Goal: Information Seeking & Learning: Learn about a topic

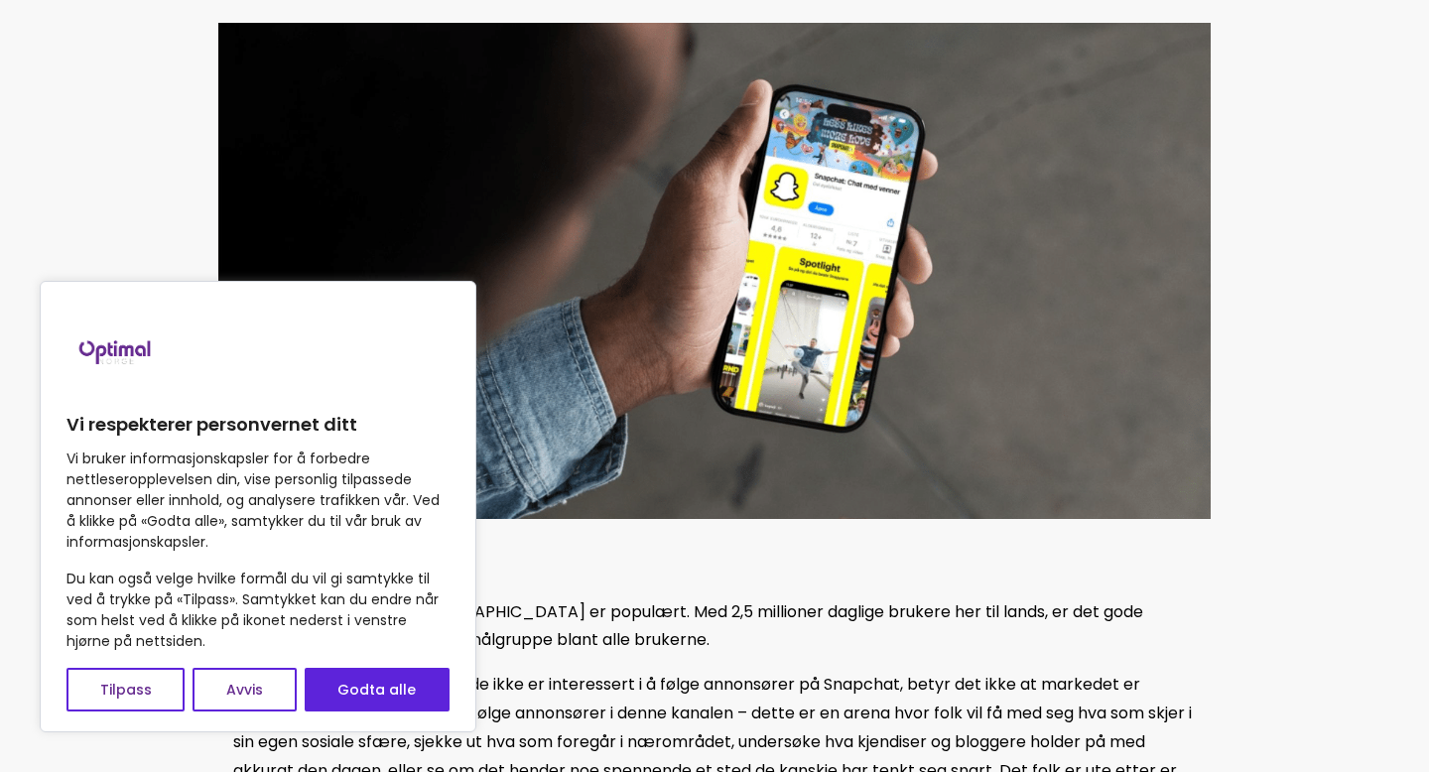
scroll to position [516, 0]
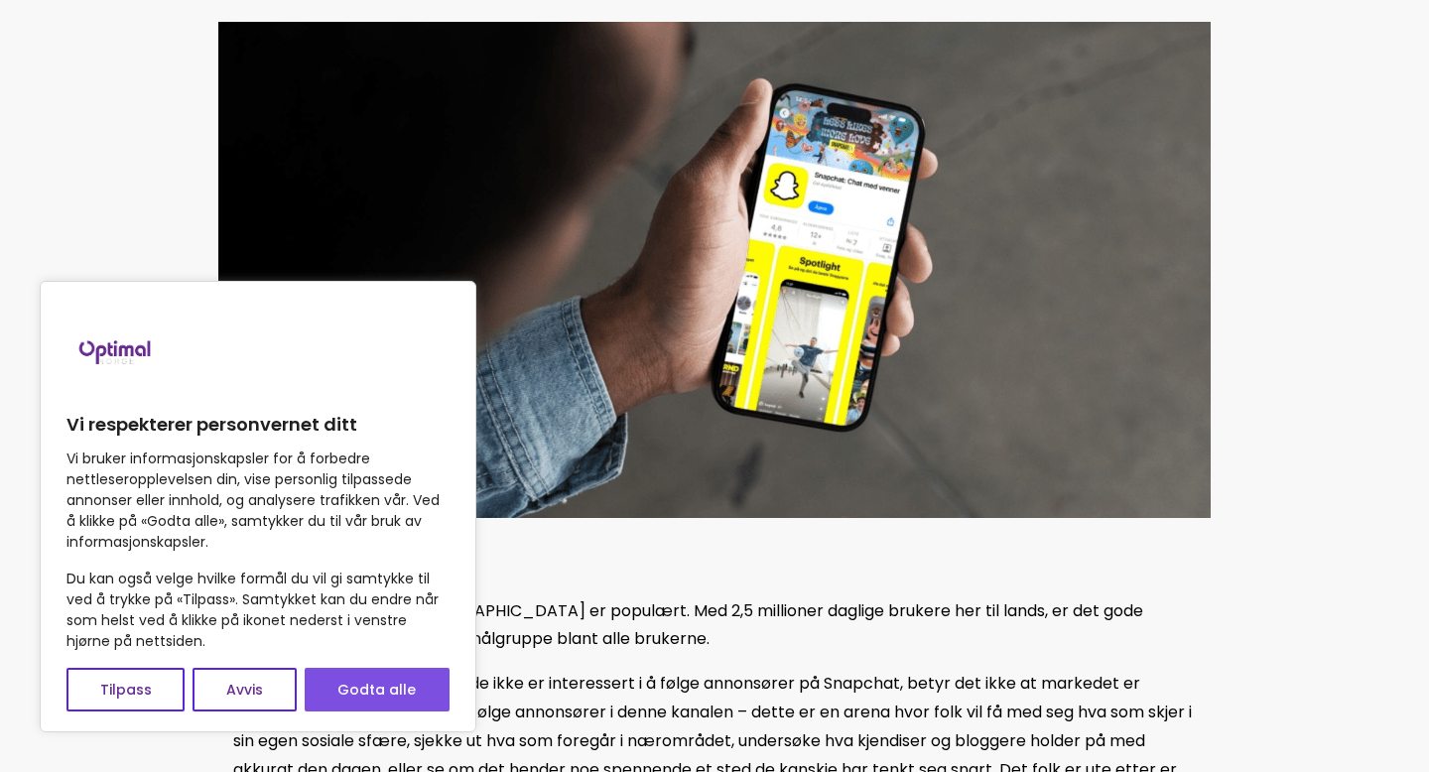
click at [357, 676] on button "Godta alle" at bounding box center [377, 690] width 145 height 44
checkbox input "true"
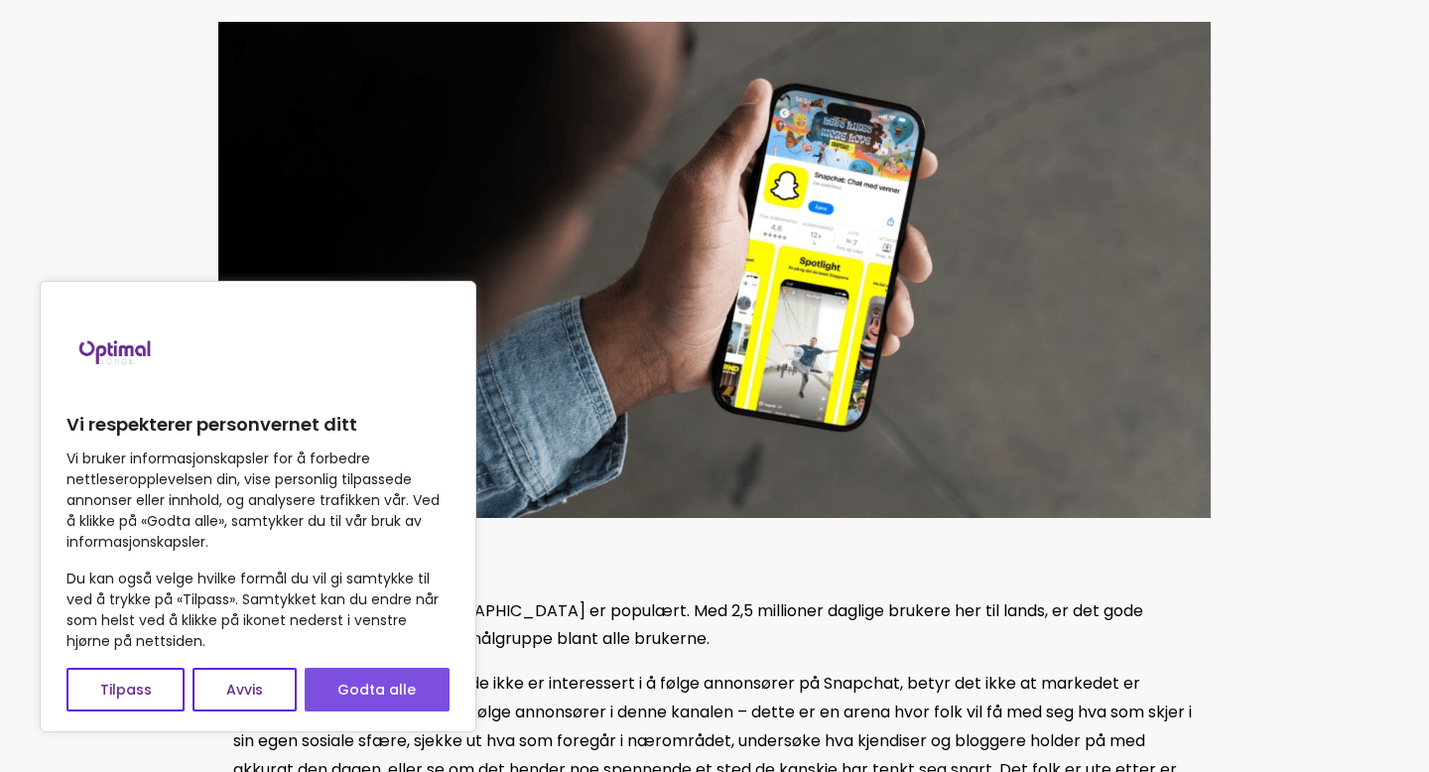
checkbox input "true"
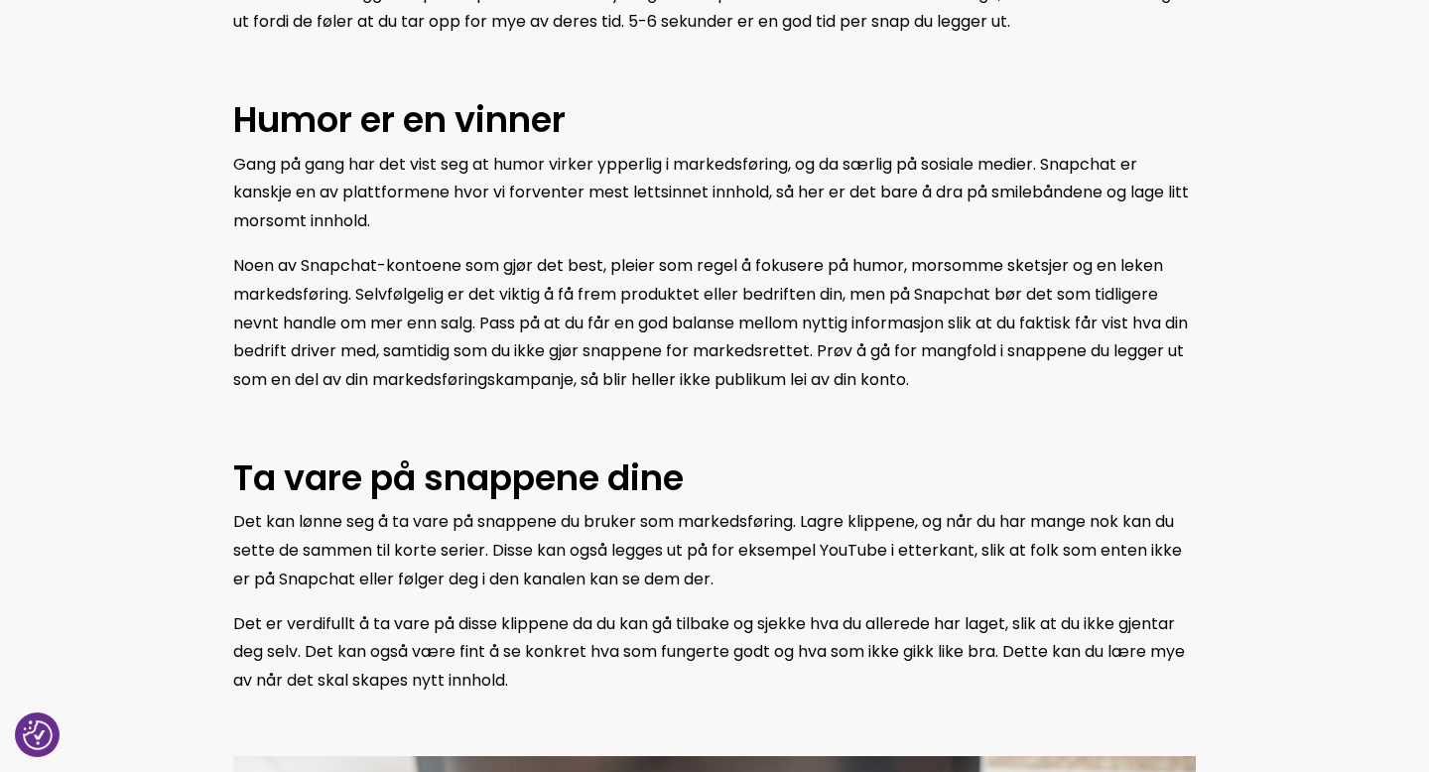
scroll to position [3604, 0]
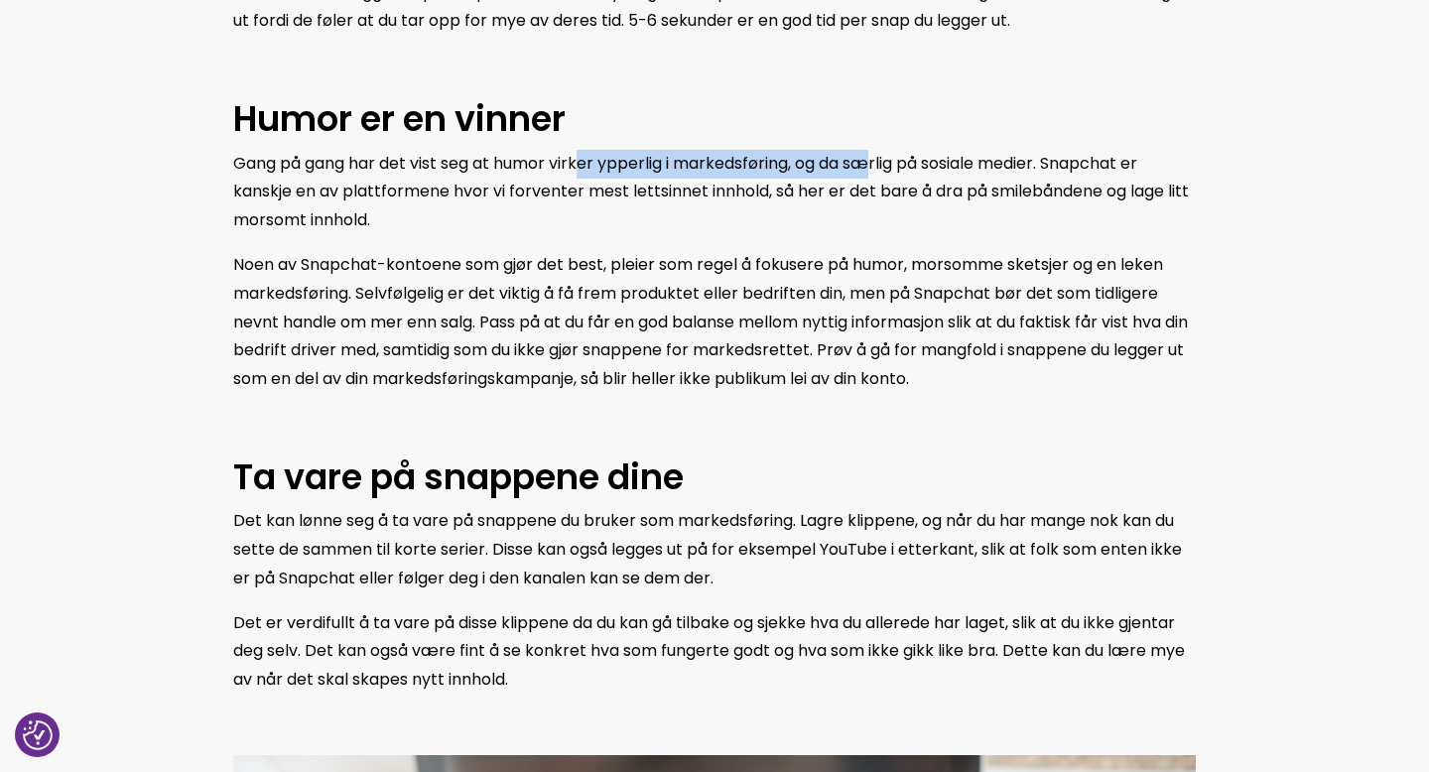
drag, startPoint x: 585, startPoint y: 168, endPoint x: 883, endPoint y: 174, distance: 298.8
click at [883, 174] on span "Gang på gang har det vist seg at humor virker ypperlig i markedsføring, og da s…" at bounding box center [711, 192] width 956 height 80
drag, startPoint x: 539, startPoint y: 234, endPoint x: 566, endPoint y: 170, distance: 69.9
click at [566, 170] on p "Gang på gang har det vist seg at humor virker ypperlig i markedsføring, og da s…" at bounding box center [714, 192] width 963 height 85
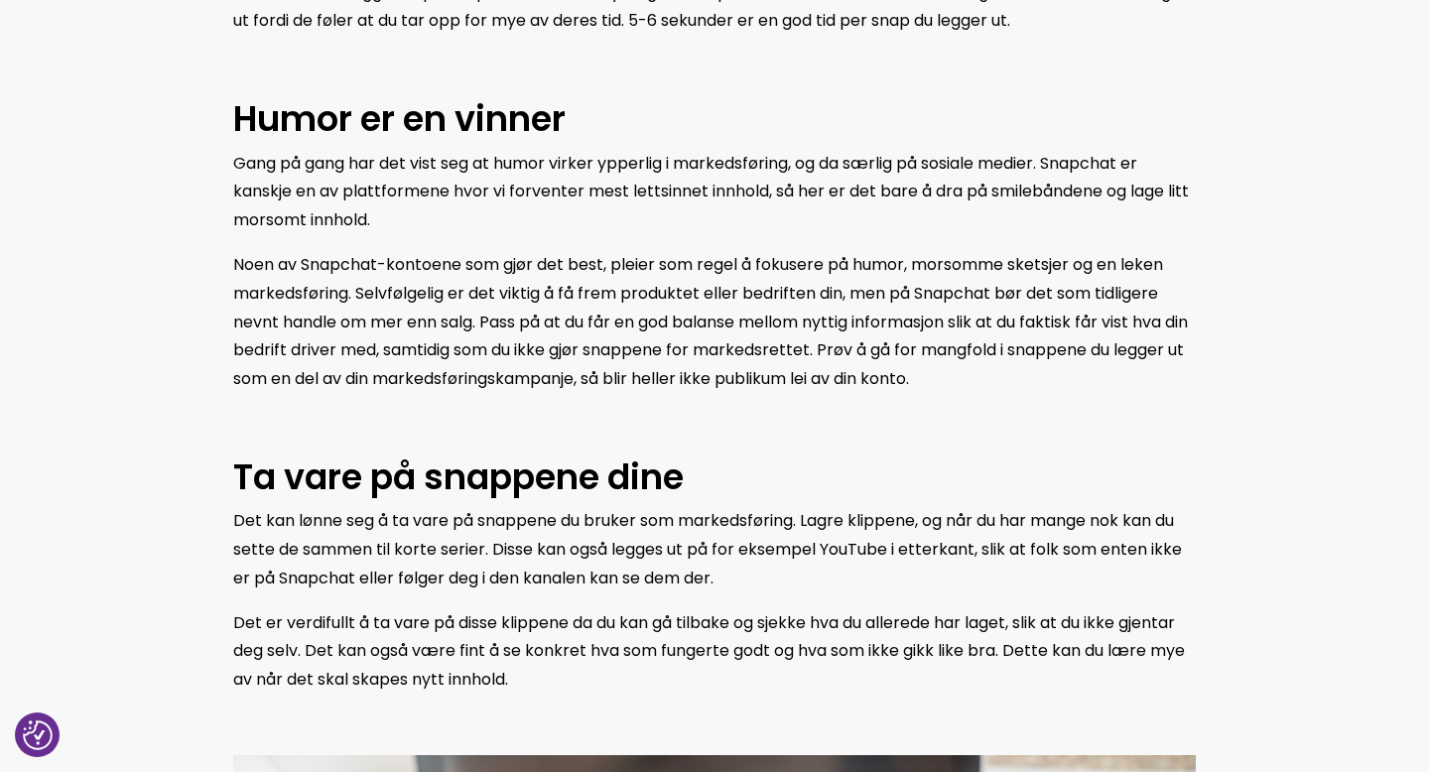
click at [566, 179] on p "Gang på gang har det vist seg at humor virker ypperlig i markedsføring, og da s…" at bounding box center [714, 192] width 963 height 85
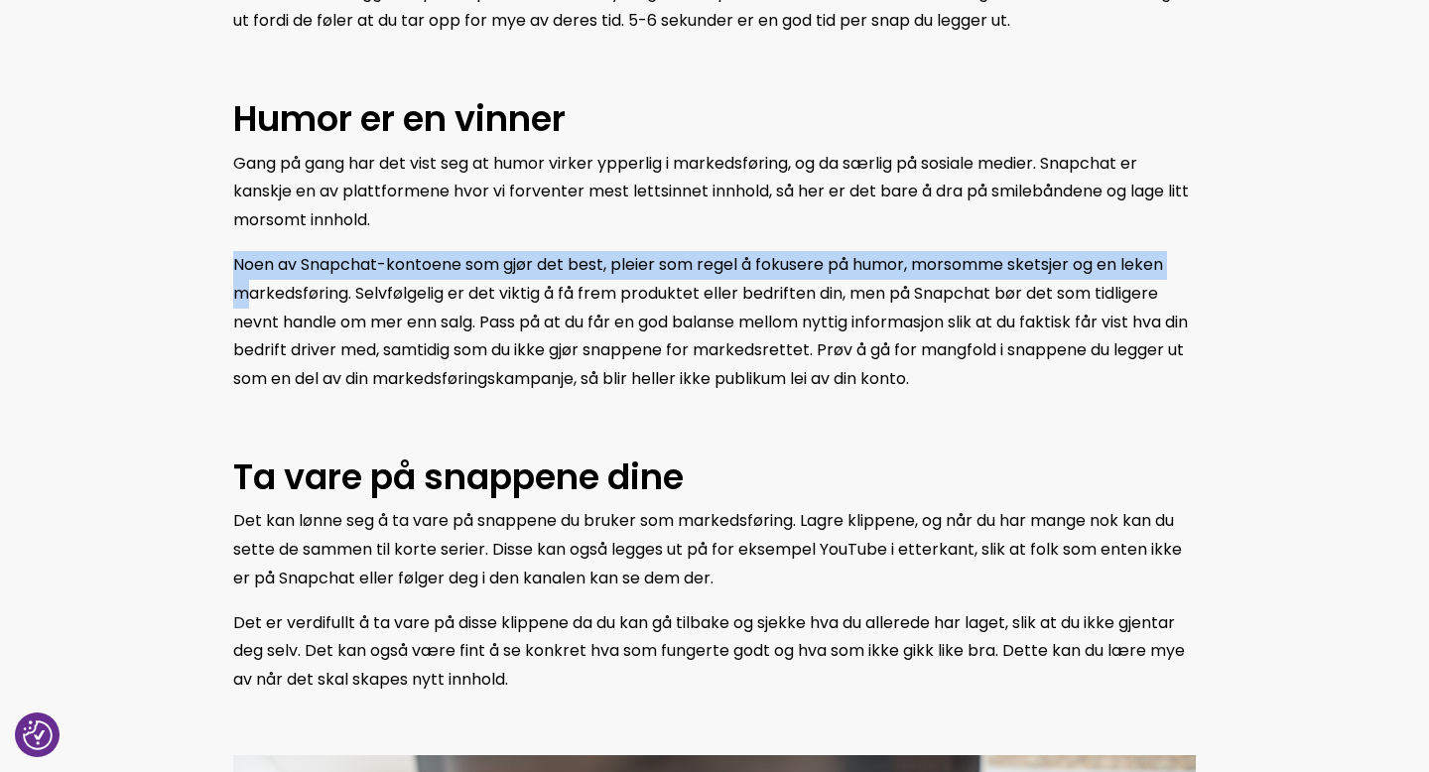
drag, startPoint x: 209, startPoint y: 264, endPoint x: 260, endPoint y: 300, distance: 62.0
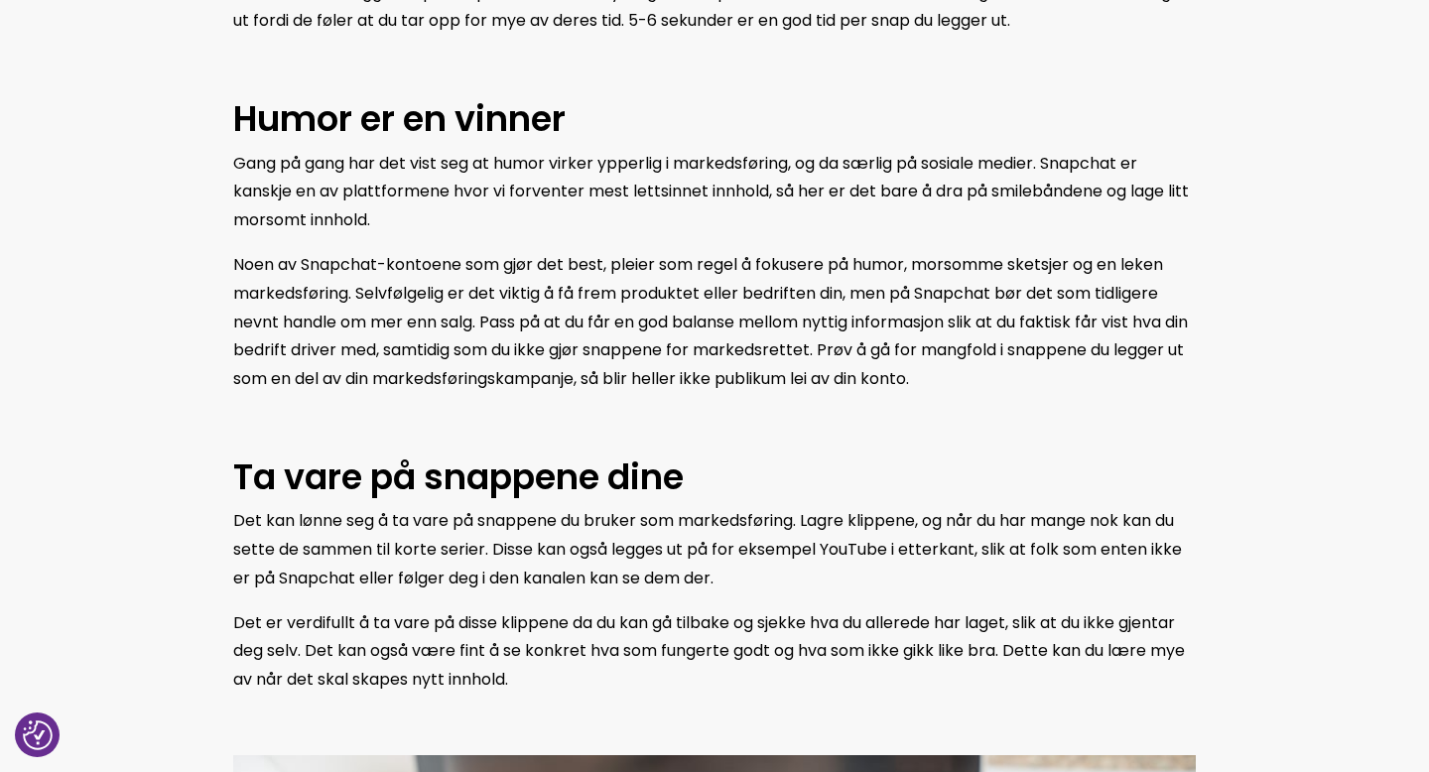
click at [369, 300] on span "Noen av Snapchat-kontoene som gjør det best, pleier som regel å fokusere på hum…" at bounding box center [710, 321] width 955 height 137
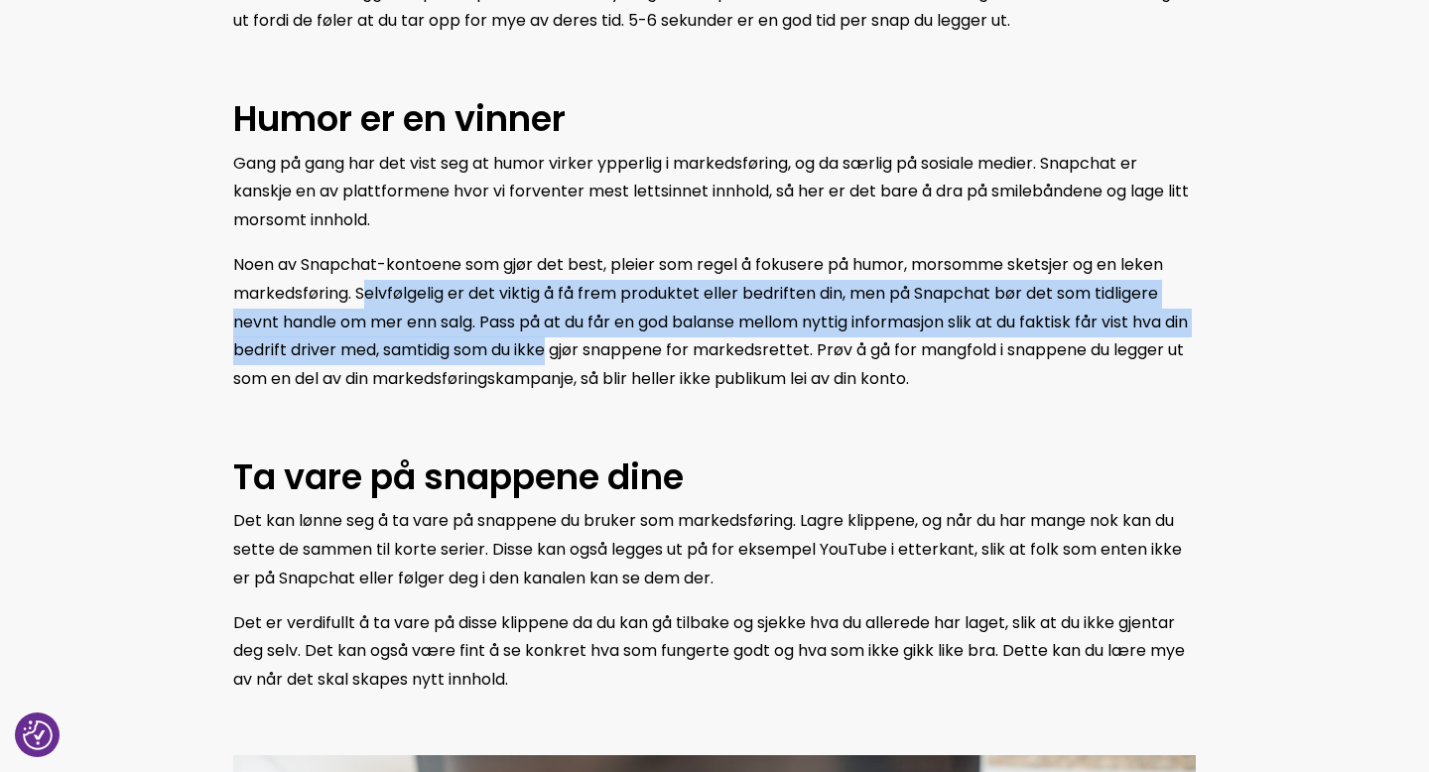
drag, startPoint x: 371, startPoint y: 291, endPoint x: 579, endPoint y: 359, distance: 218.5
click at [579, 359] on span "Noen av Snapchat-kontoene som gjør det best, pleier som regel å fokusere på hum…" at bounding box center [710, 321] width 955 height 137
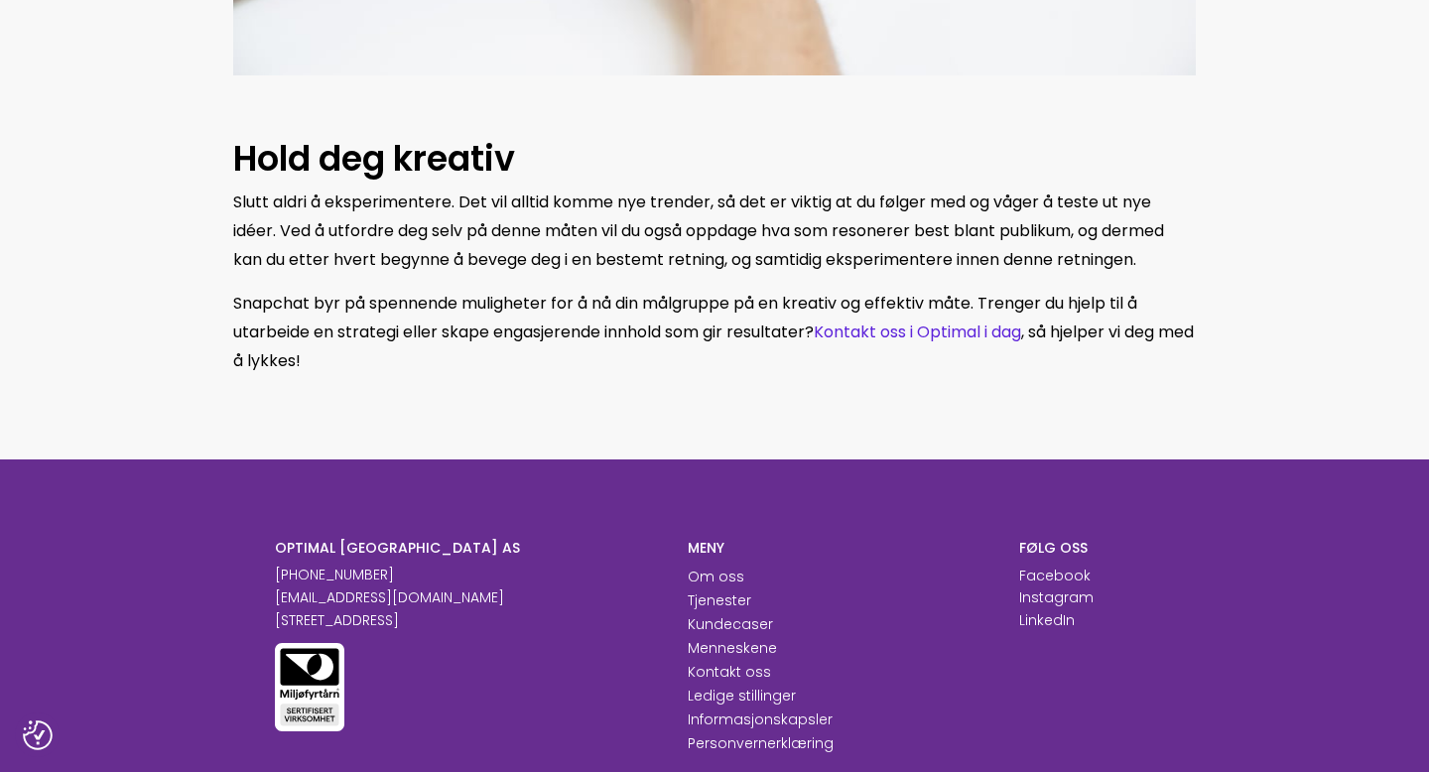
scroll to position [4965, 0]
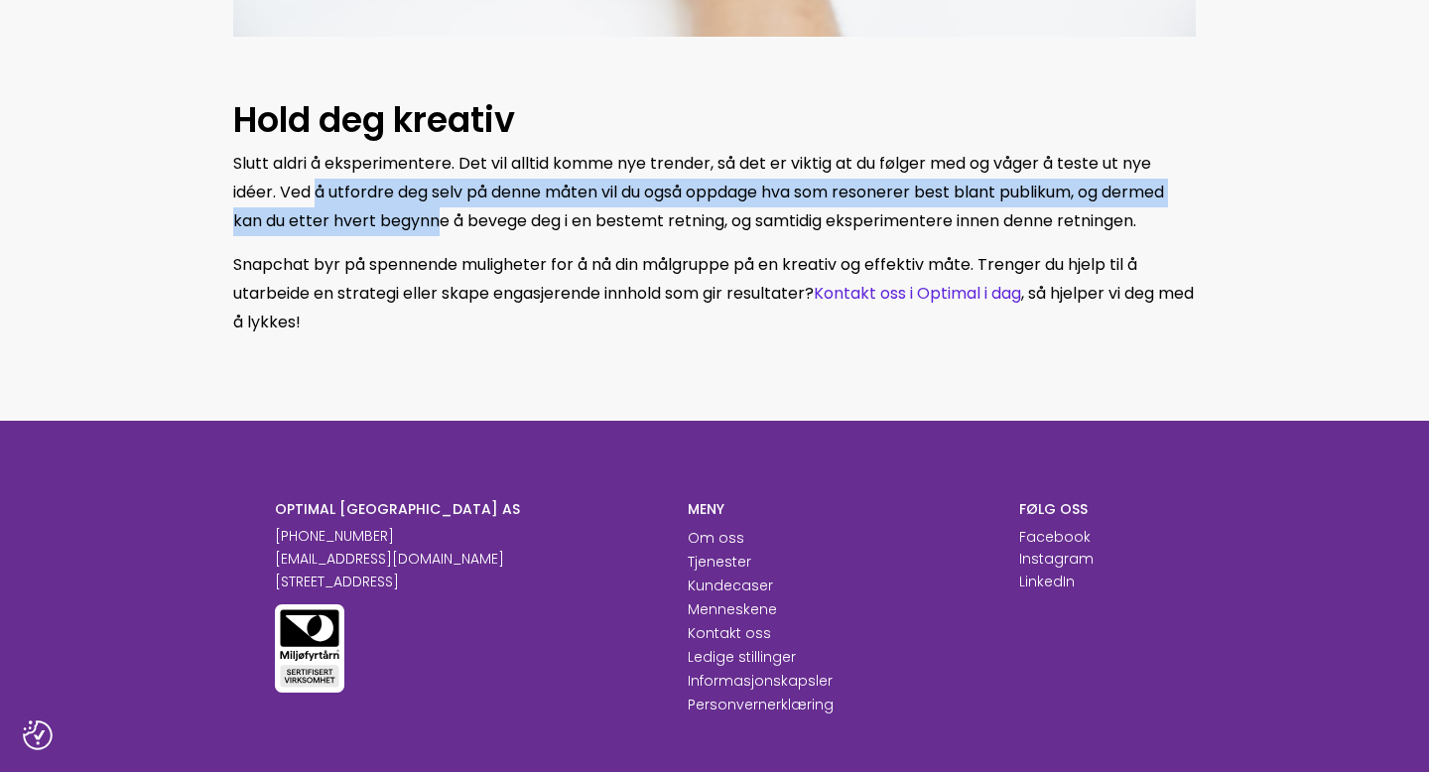
drag, startPoint x: 322, startPoint y: 192, endPoint x: 443, endPoint y: 290, distance: 156.0
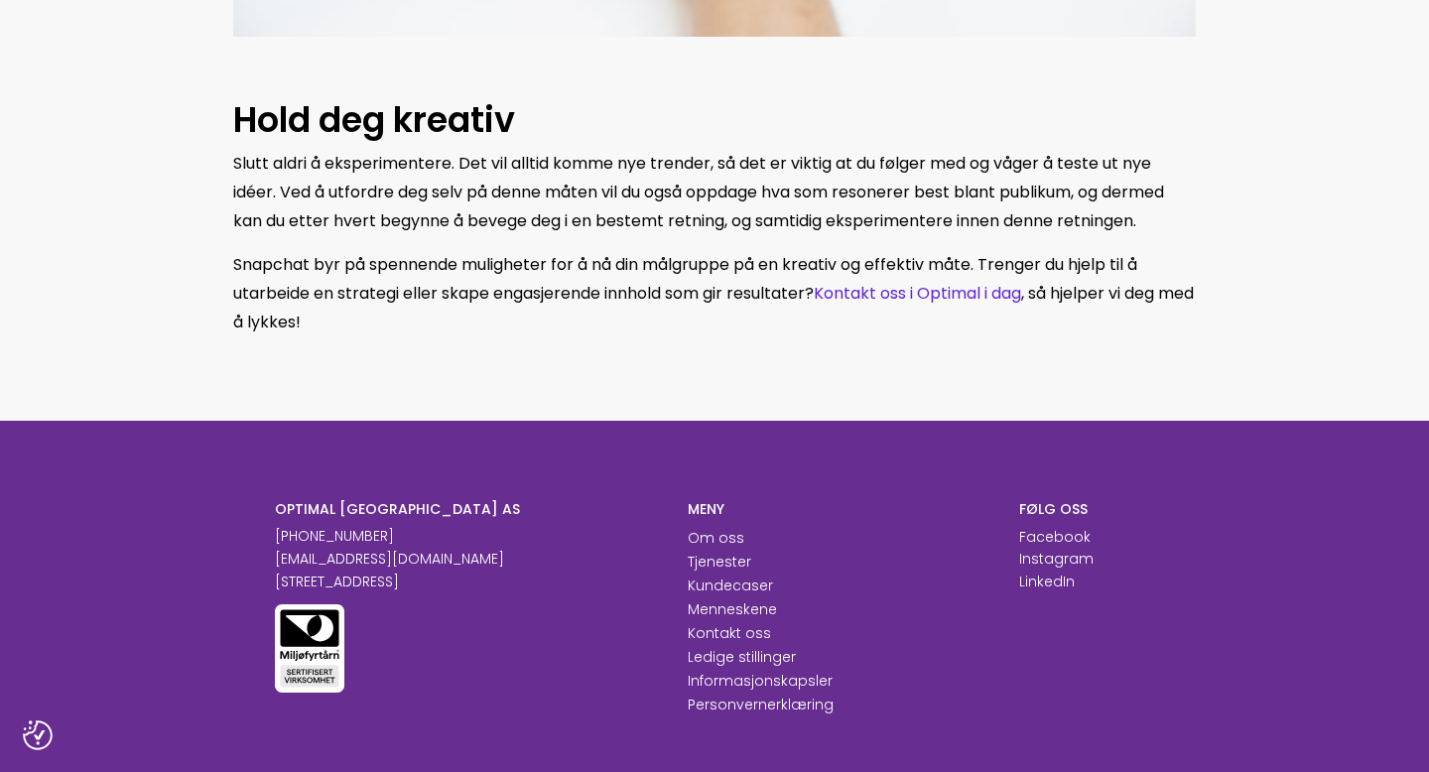
click at [453, 270] on span "Snapchat byr på spennende muligheter for å nå din målgruppe på en kreativ og ef…" at bounding box center [685, 279] width 904 height 52
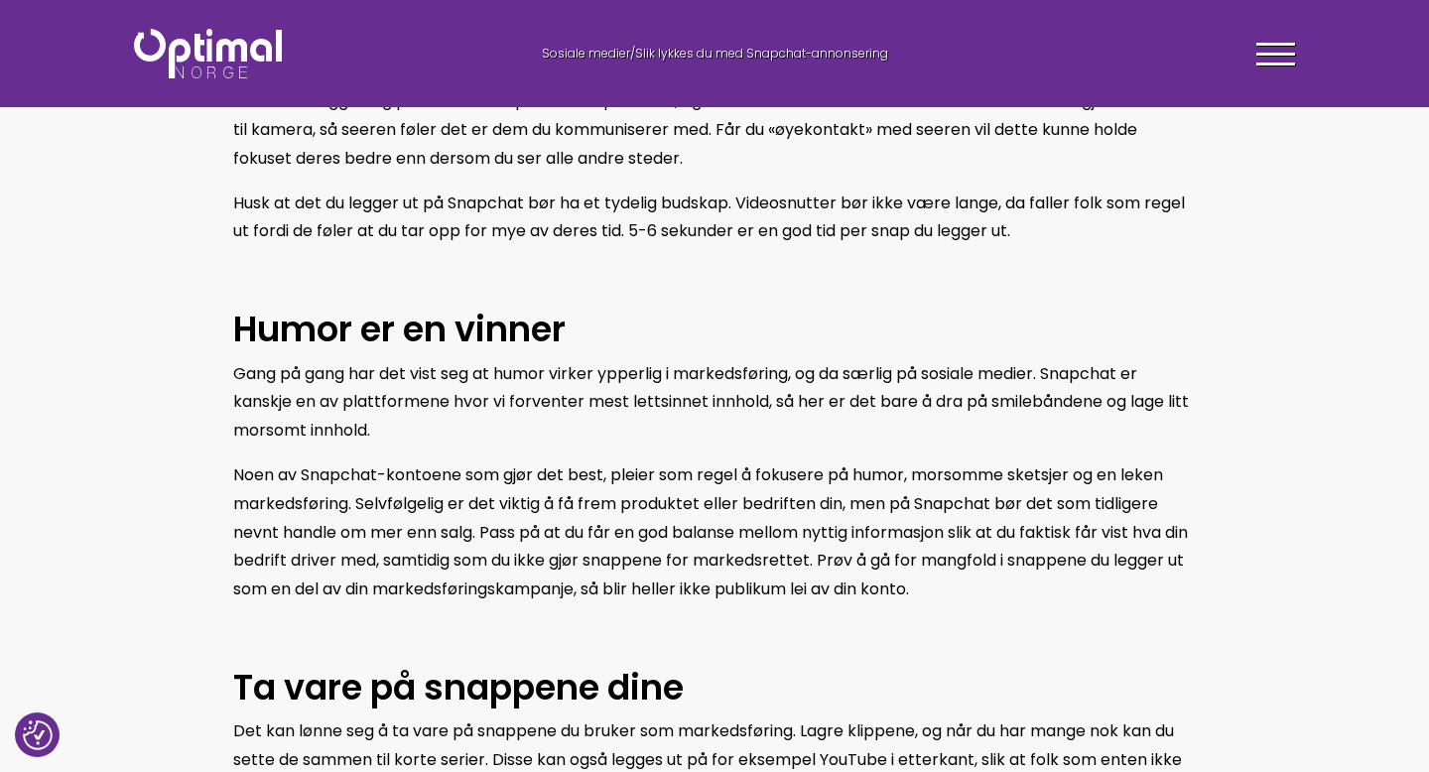
scroll to position [2389, 0]
